Goal: Task Accomplishment & Management: Manage account settings

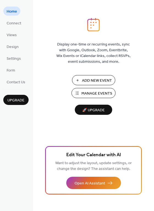
click at [92, 94] on span "Manage Events" at bounding box center [96, 94] width 31 height 6
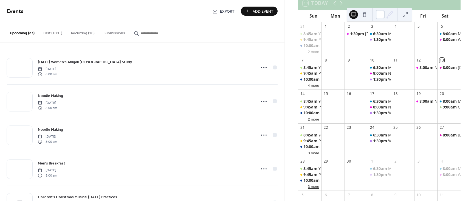
click at [318, 189] on button "3 more" at bounding box center [314, 185] width 16 height 5
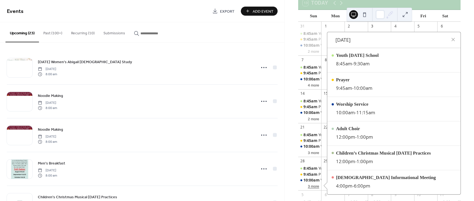
scroll to position [41, 0]
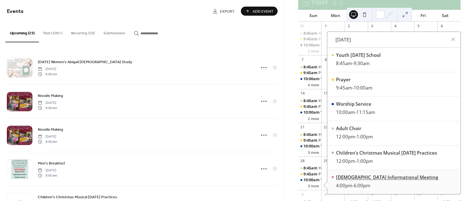
click at [384, 181] on div "[DEMOGRAPHIC_DATA] Informational Meeting" at bounding box center [387, 177] width 102 height 7
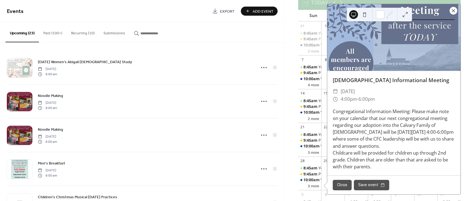
click at [452, 14] on div at bounding box center [454, 11] width 8 height 8
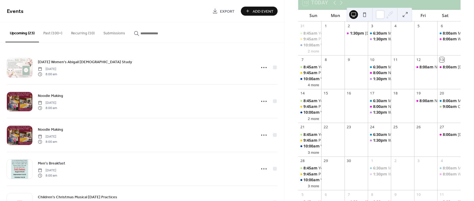
click at [294, 133] on div "[DATE] 13 [DATE] Sun Mon Tue Wed Thu Fri Sat 31 8:45am Youth [DATE] School 9:45…" at bounding box center [380, 108] width 172 height 240
